Goal: Task Accomplishment & Management: Use online tool/utility

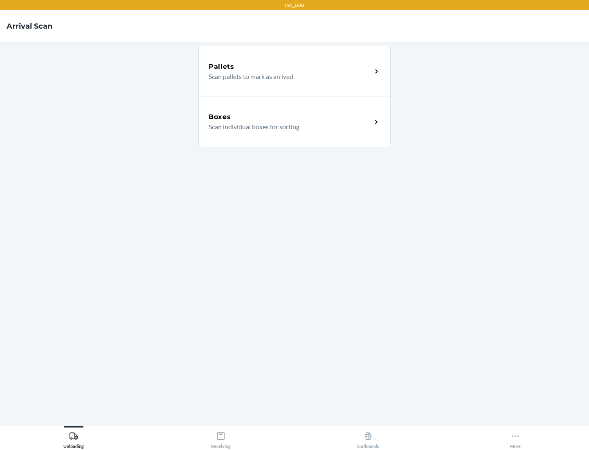
click at [290, 117] on div "Boxes" at bounding box center [290, 117] width 163 height 10
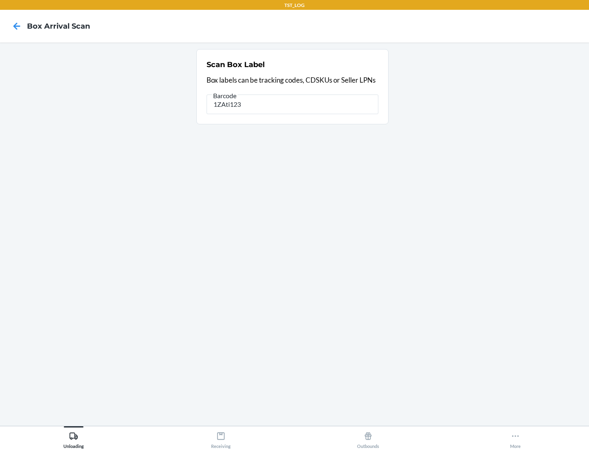
type input "1ZAti123"
